Goal: Task Accomplishment & Management: Use online tool/utility

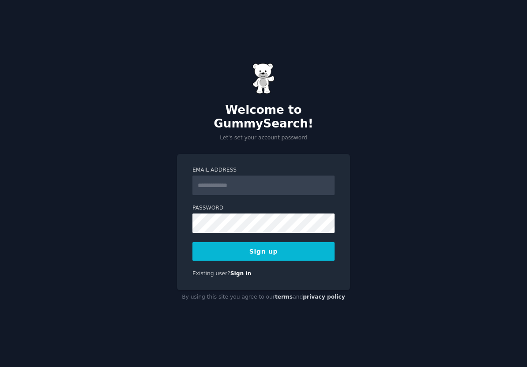
type input "**********"
click at [222, 227] on form "**********" at bounding box center [263, 213] width 142 height 94
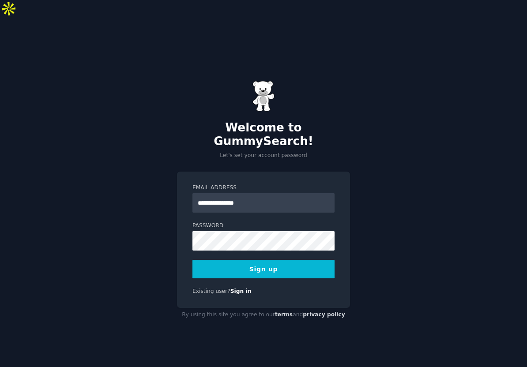
click at [252, 222] on label "Password" at bounding box center [263, 226] width 142 height 8
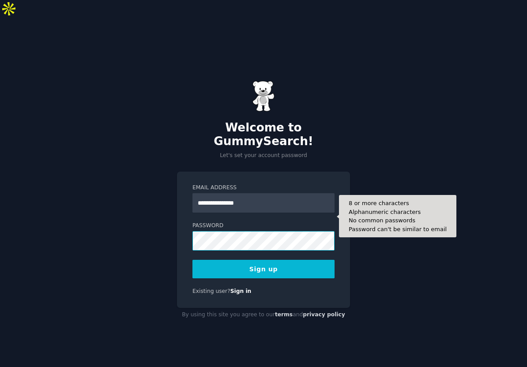
click at [192, 260] on button "Sign up" at bounding box center [263, 269] width 142 height 19
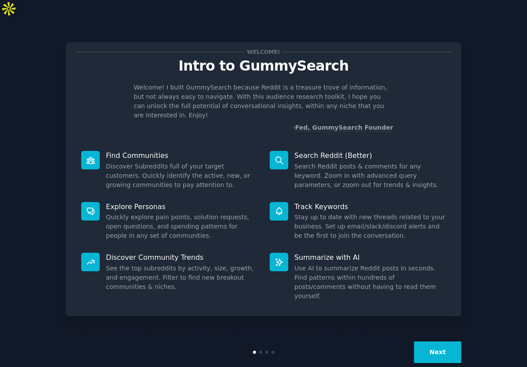
click at [447, 342] on button "Next" at bounding box center [437, 353] width 47 height 22
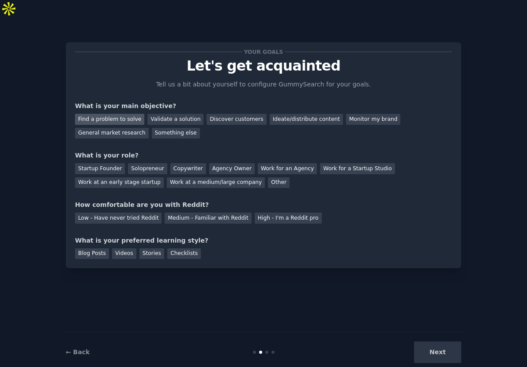
click at [117, 114] on div "Find a problem to solve" at bounding box center [109, 119] width 69 height 11
click at [142, 163] on div "Solopreneur" at bounding box center [147, 168] width 39 height 11
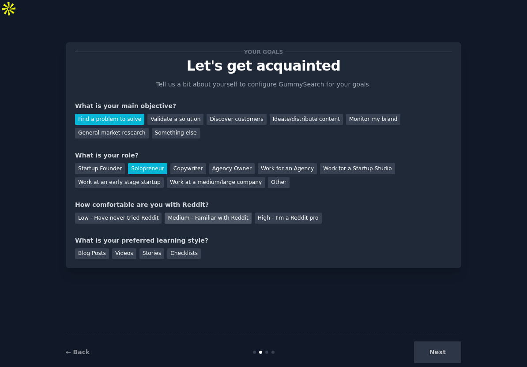
click at [186, 213] on div "Medium - Familiar with Reddit" at bounding box center [208, 218] width 86 height 11
click at [432, 342] on div "Next" at bounding box center [395, 353] width 132 height 22
click at [174, 248] on div "Checklists" at bounding box center [184, 253] width 34 height 11
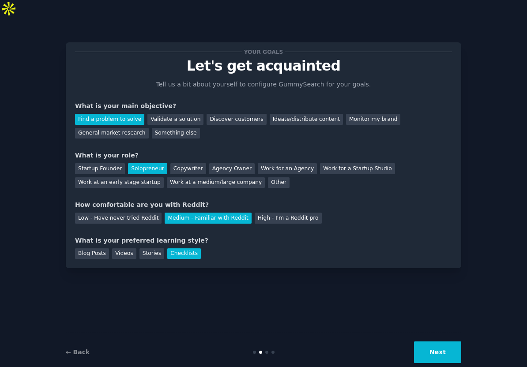
click at [424, 342] on button "Next" at bounding box center [437, 353] width 47 height 22
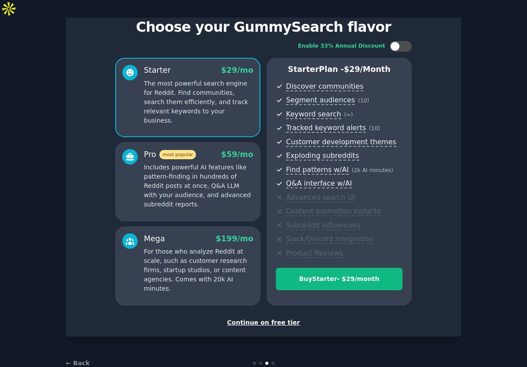
scroll to position [44, 0]
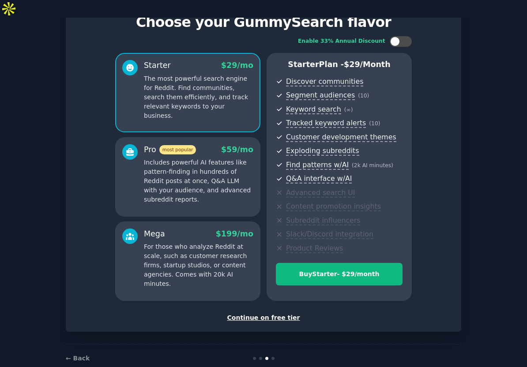
click at [284, 313] on div "Continue on free tier" at bounding box center [263, 317] width 377 height 9
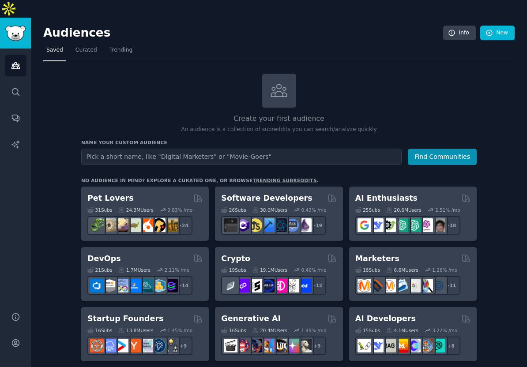
type input "scraping the website directly"
type input "sinitius"
click at [408, 149] on button "Find Communities" at bounding box center [442, 157] width 69 height 16
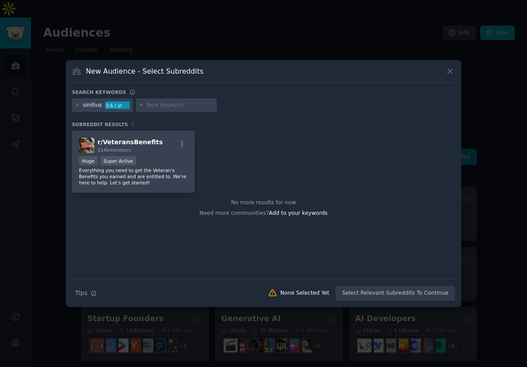
click at [57, 148] on div at bounding box center [263, 183] width 527 height 367
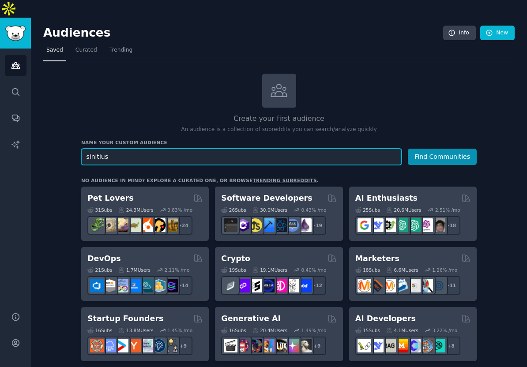
paste input "Sinusiti"
type input "Sinusitis"
click at [408, 149] on button "Find Communities" at bounding box center [442, 157] width 69 height 16
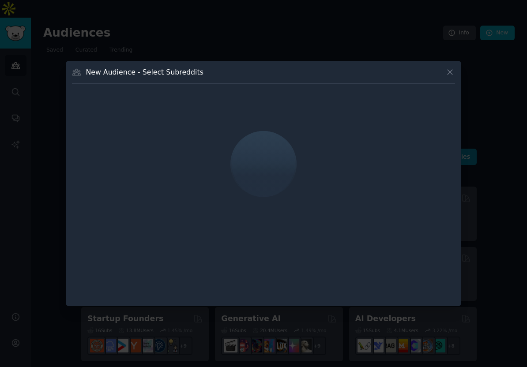
click at [314, 159] on div at bounding box center [263, 164] width 383 height 148
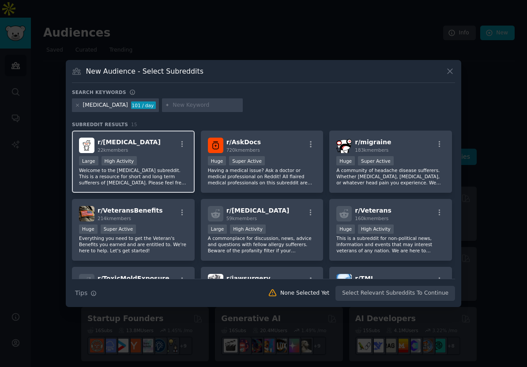
click at [155, 152] on div "r/ Sinusitis 22k members" at bounding box center [133, 145] width 109 height 15
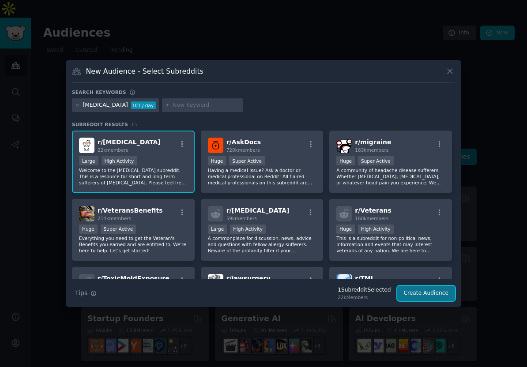
click at [418, 291] on button "Create Audience" at bounding box center [426, 293] width 58 height 15
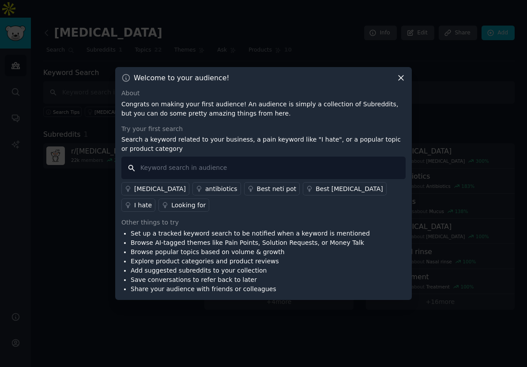
click at [253, 162] on input "text" at bounding box center [263, 168] width 284 height 23
click at [257, 193] on div "Best neti pot" at bounding box center [277, 188] width 40 height 9
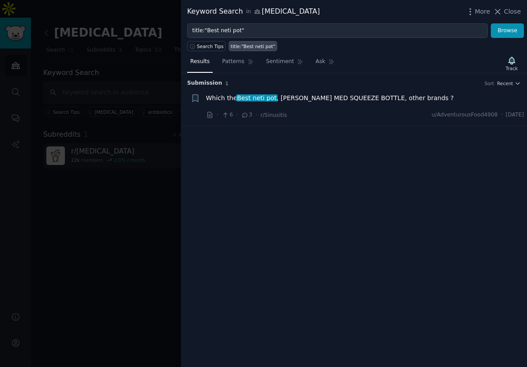
click at [311, 102] on span "Which the Best neti pot , NAVAGE, NEIL MED SQUEEZE BOTTLE, other brands ?" at bounding box center [330, 98] width 248 height 9
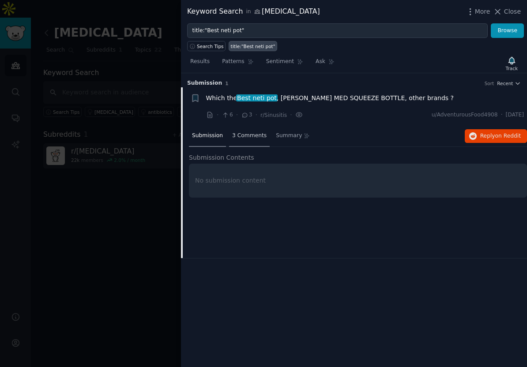
click at [241, 135] on span "3 Comments" at bounding box center [249, 136] width 34 height 8
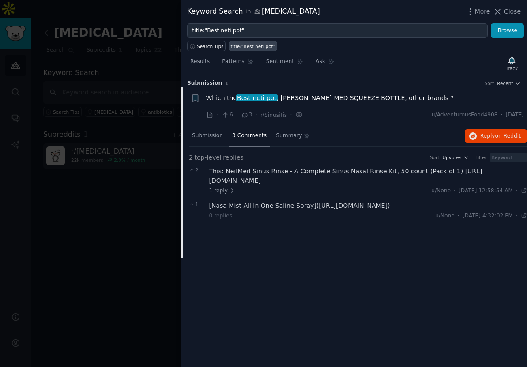
click at [263, 207] on div "[Nasa Mist All In One Saline Spray](https://www.walgreens.com/store/c/neilmed-n…" at bounding box center [368, 205] width 318 height 9
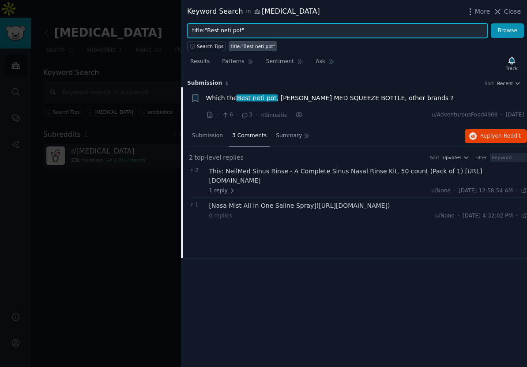
click at [232, 30] on input "title:"Best neti pot"" at bounding box center [337, 30] width 301 height 15
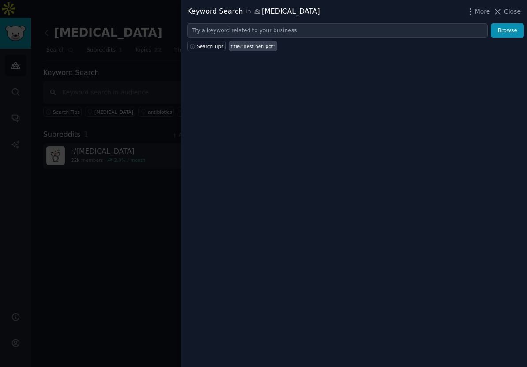
click at [122, 189] on div at bounding box center [263, 183] width 527 height 367
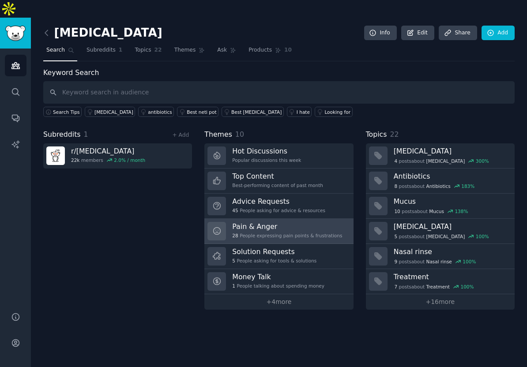
click at [263, 222] on div "Pain & Anger 28 People expressing pain points & frustrations" at bounding box center [287, 231] width 110 height 19
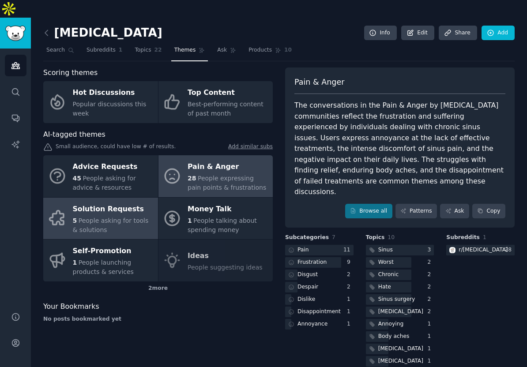
click at [123, 217] on span "People asking for tools & solutions" at bounding box center [111, 225] width 76 height 16
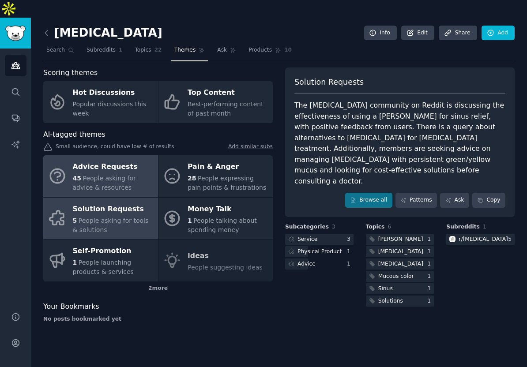
click at [121, 160] on div "Advice Requests" at bounding box center [113, 167] width 81 height 14
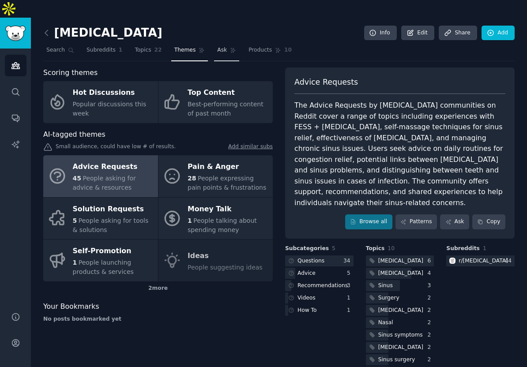
click at [224, 43] on link "Ask" at bounding box center [226, 52] width 25 height 18
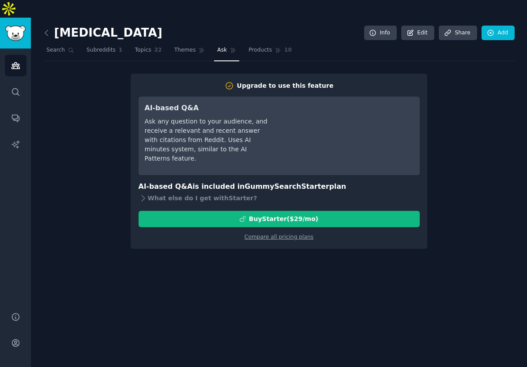
click at [231, 103] on h3 "AI-based Q&A" at bounding box center [207, 108] width 124 height 11
click at [251, 46] on span "Products" at bounding box center [259, 50] width 23 height 8
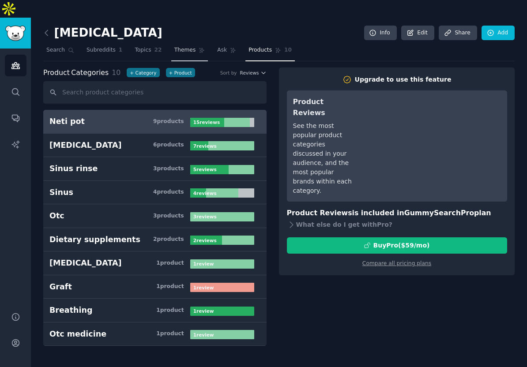
click at [183, 43] on link "Themes" at bounding box center [189, 52] width 37 height 18
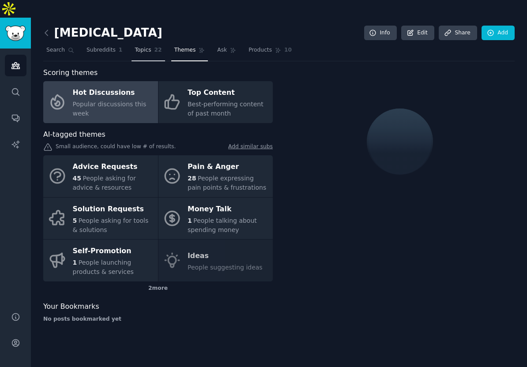
click at [145, 46] on span "Topics" at bounding box center [143, 50] width 16 height 8
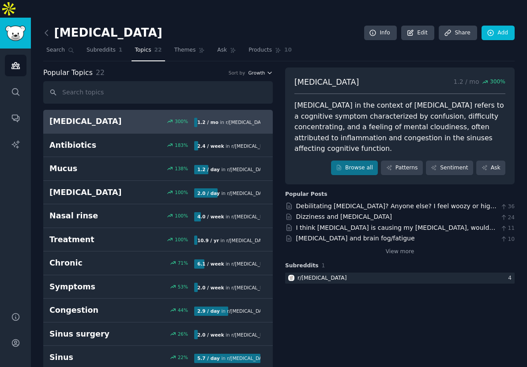
click at [268, 70] on icon "button" at bounding box center [270, 73] width 6 height 6
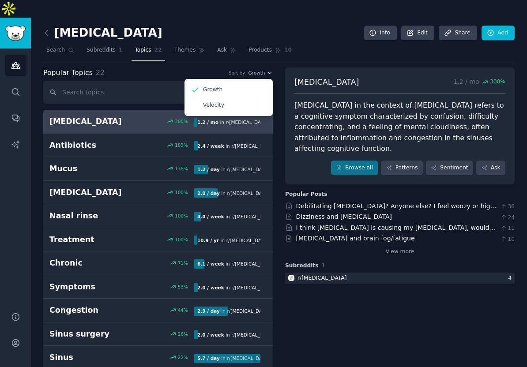
click at [358, 68] on div "Brain fog 1.2 / mo 300 % Brain fog in the context of Sinusitis refers to a cogn…" at bounding box center [399, 126] width 229 height 117
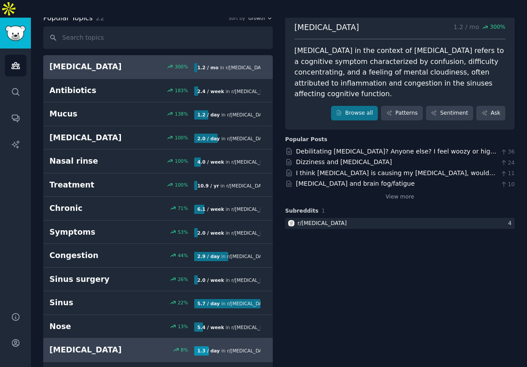
scroll to position [1, 0]
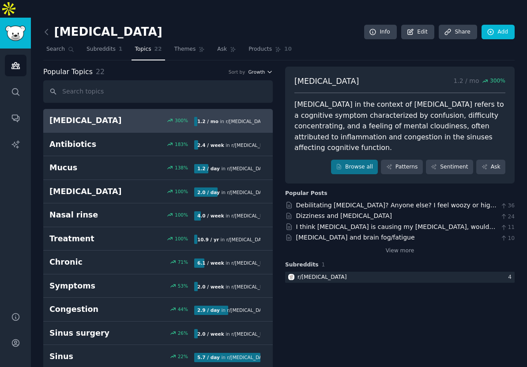
click at [258, 69] on span "Growth" at bounding box center [256, 72] width 17 height 6
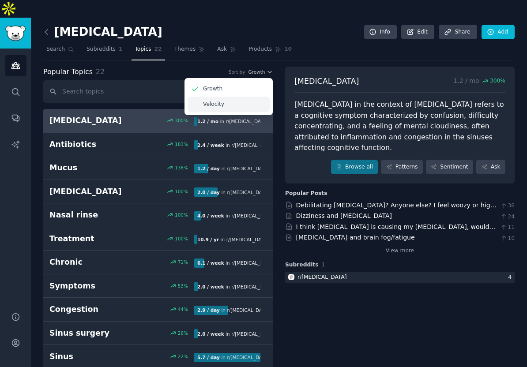
click at [250, 97] on div "Velocity" at bounding box center [229, 104] width 82 height 15
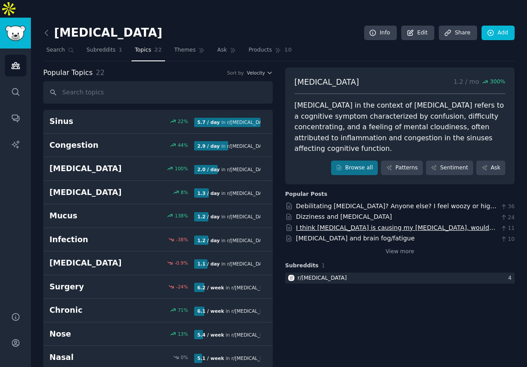
scroll to position [257, 0]
